Goal: Task Accomplishment & Management: Manage account settings

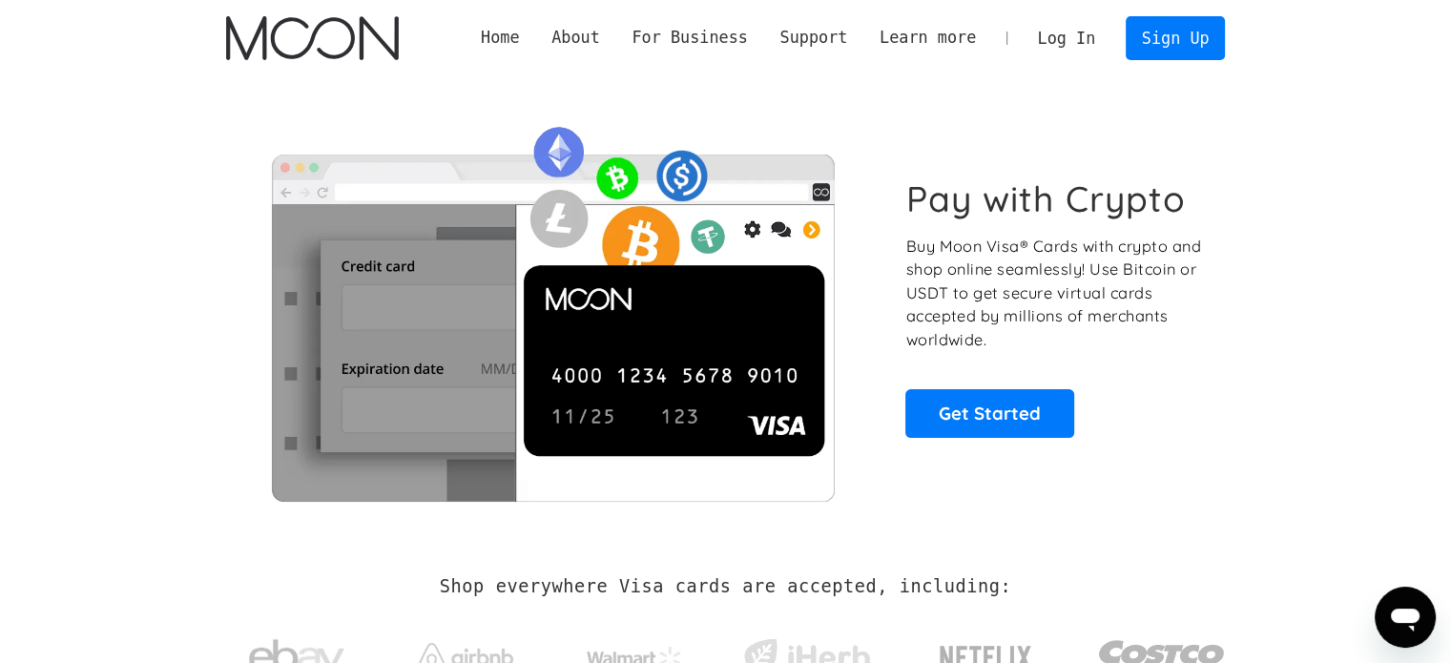
click at [1064, 53] on link "Log In" at bounding box center [1066, 38] width 90 height 42
